Goal: Find specific page/section: Find specific page/section

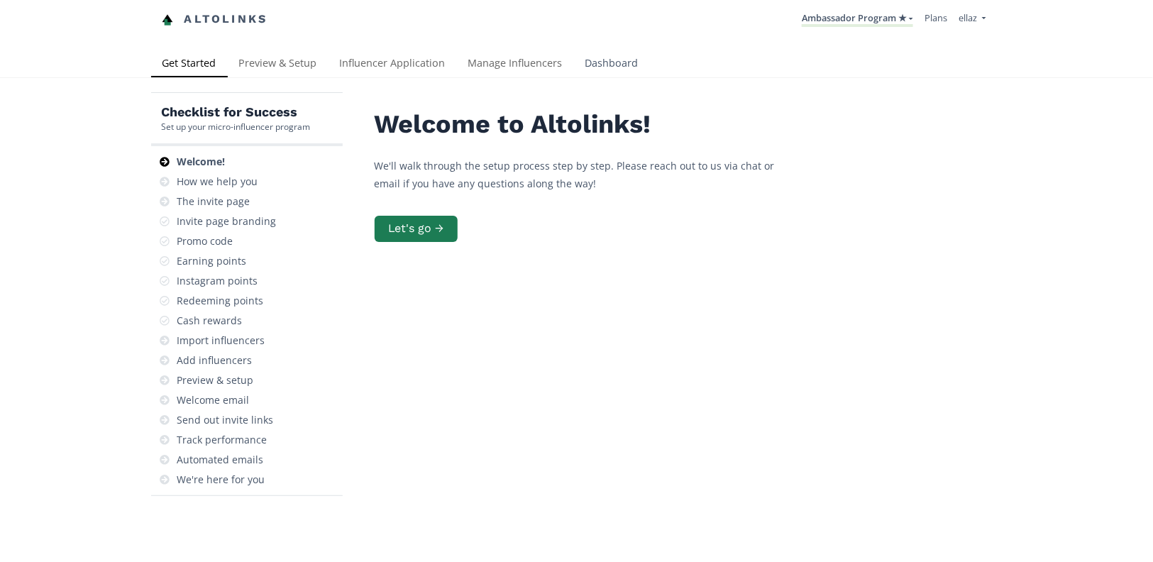
click at [602, 70] on link "Dashboard" at bounding box center [612, 64] width 76 height 28
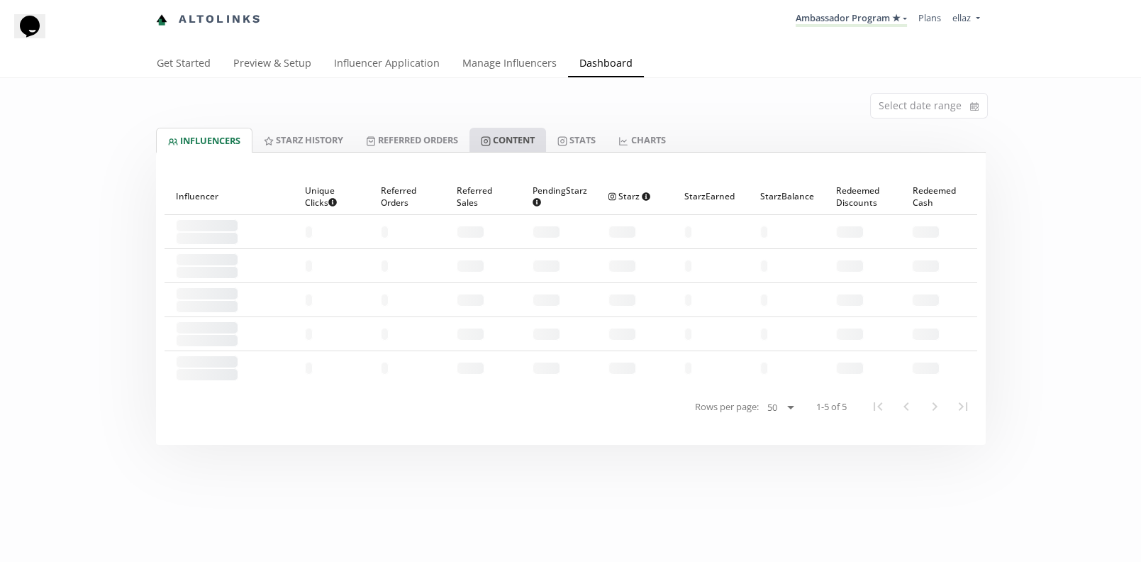
click at [528, 139] on link "Content" at bounding box center [508, 140] width 77 height 24
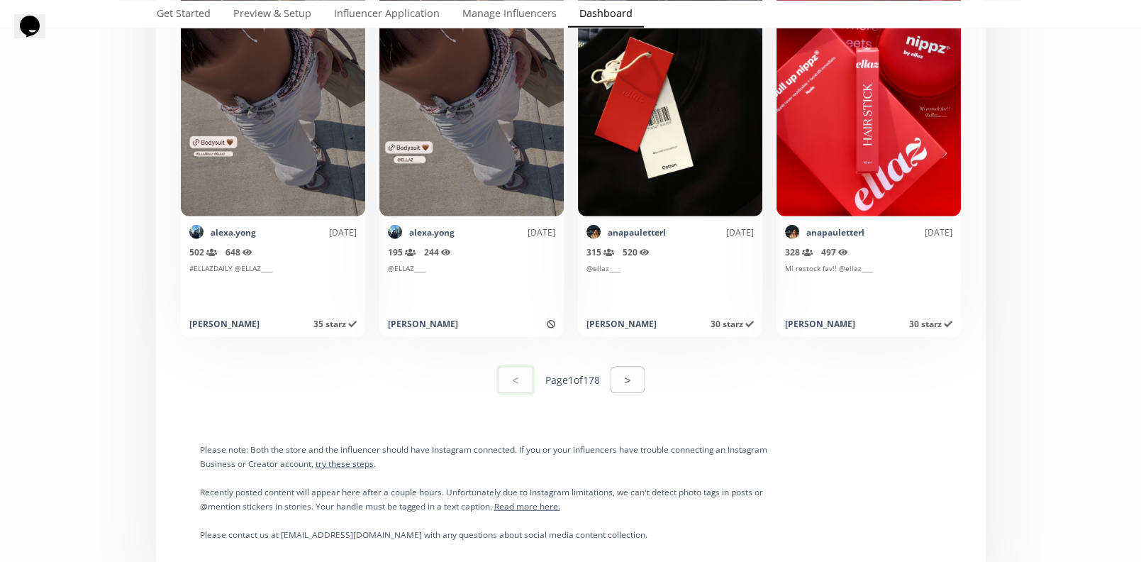
scroll to position [7073, 0]
